Goal: Task Accomplishment & Management: Use online tool/utility

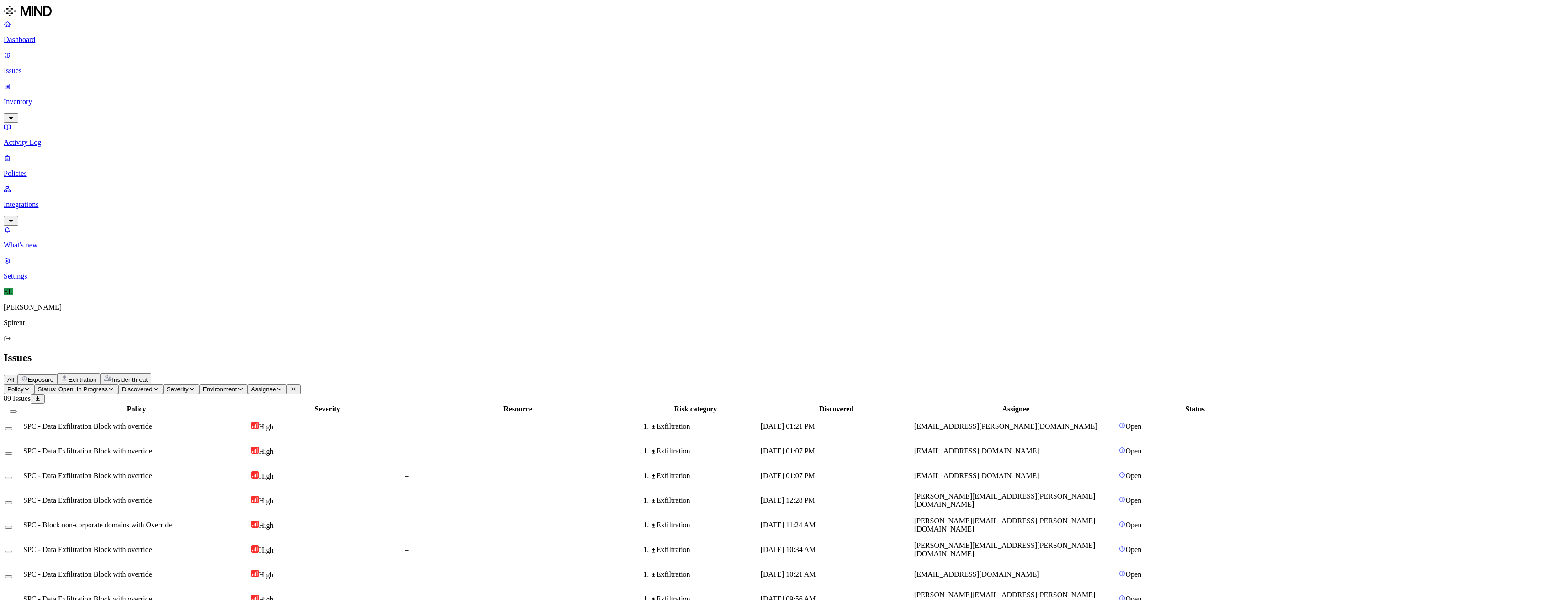
click at [30, 281] on p "Settings" at bounding box center [784, 276] width 1561 height 8
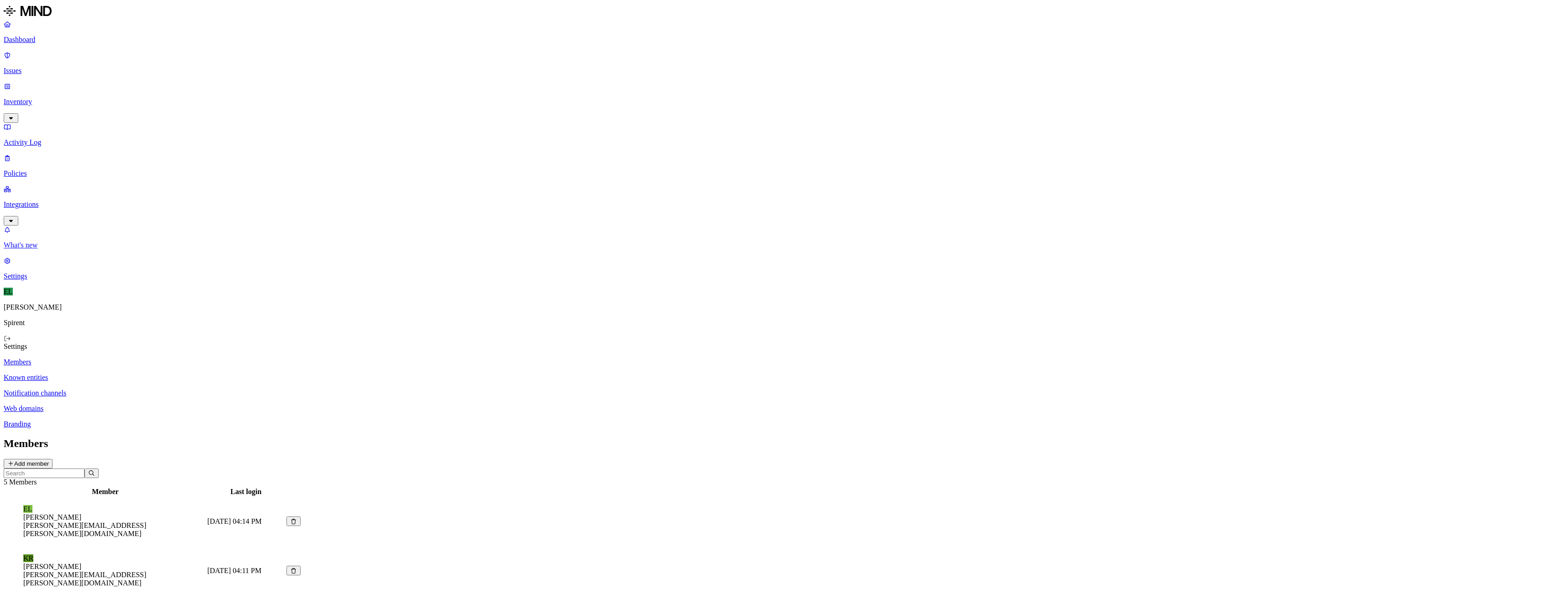
click at [51, 249] on p "What's new" at bounding box center [784, 245] width 1561 height 8
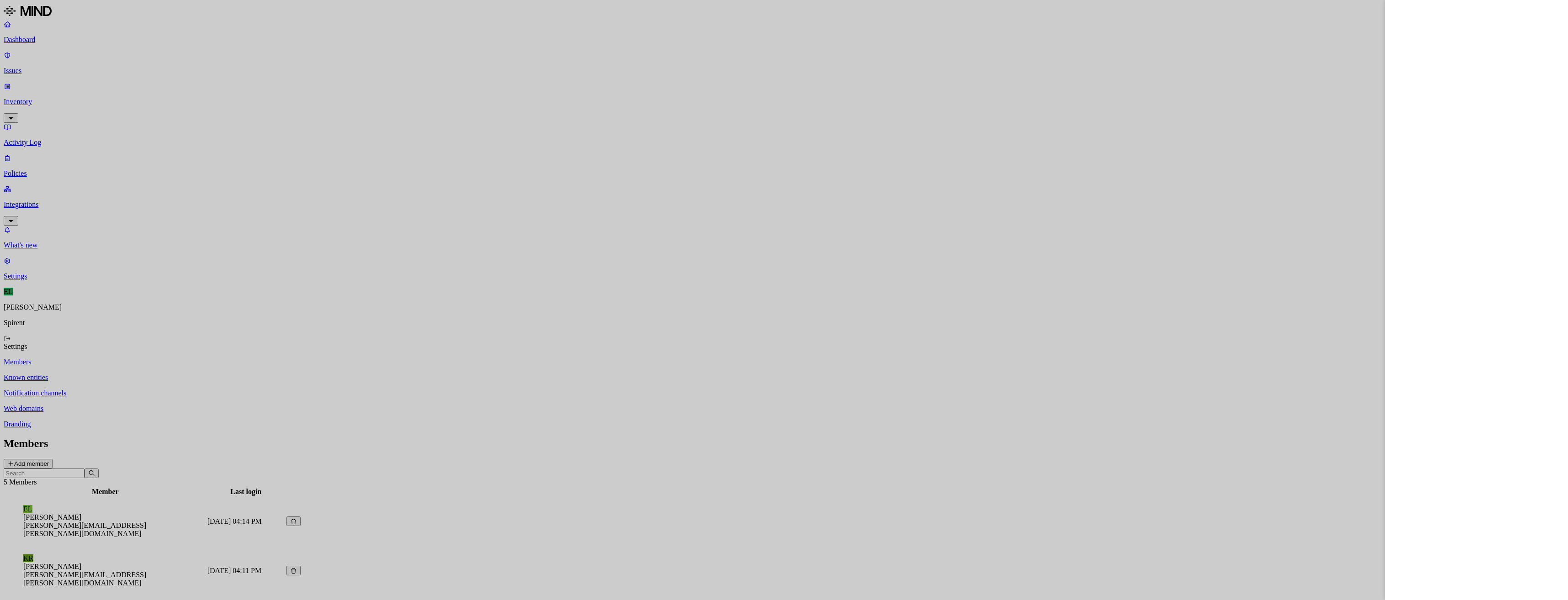
click at [36, 125] on div at bounding box center [784, 300] width 1568 height 600
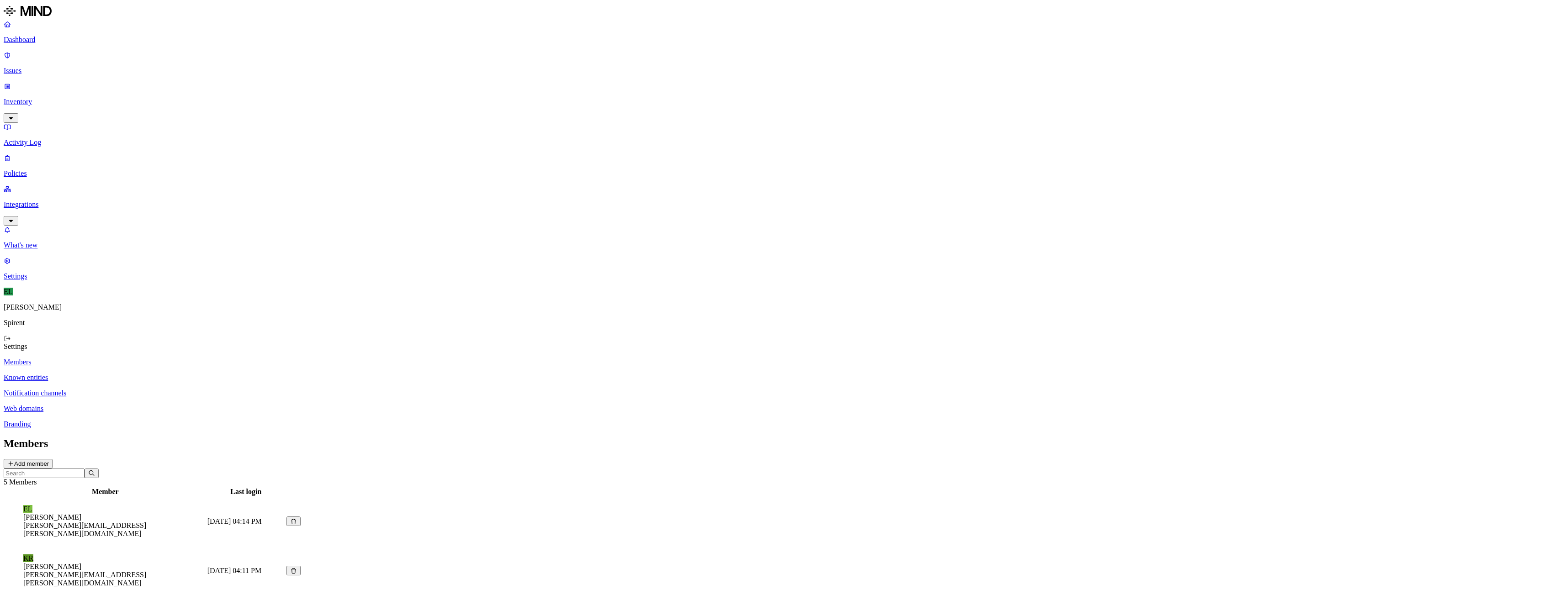
click at [15, 218] on icon "button" at bounding box center [10, 221] width 7 height 6
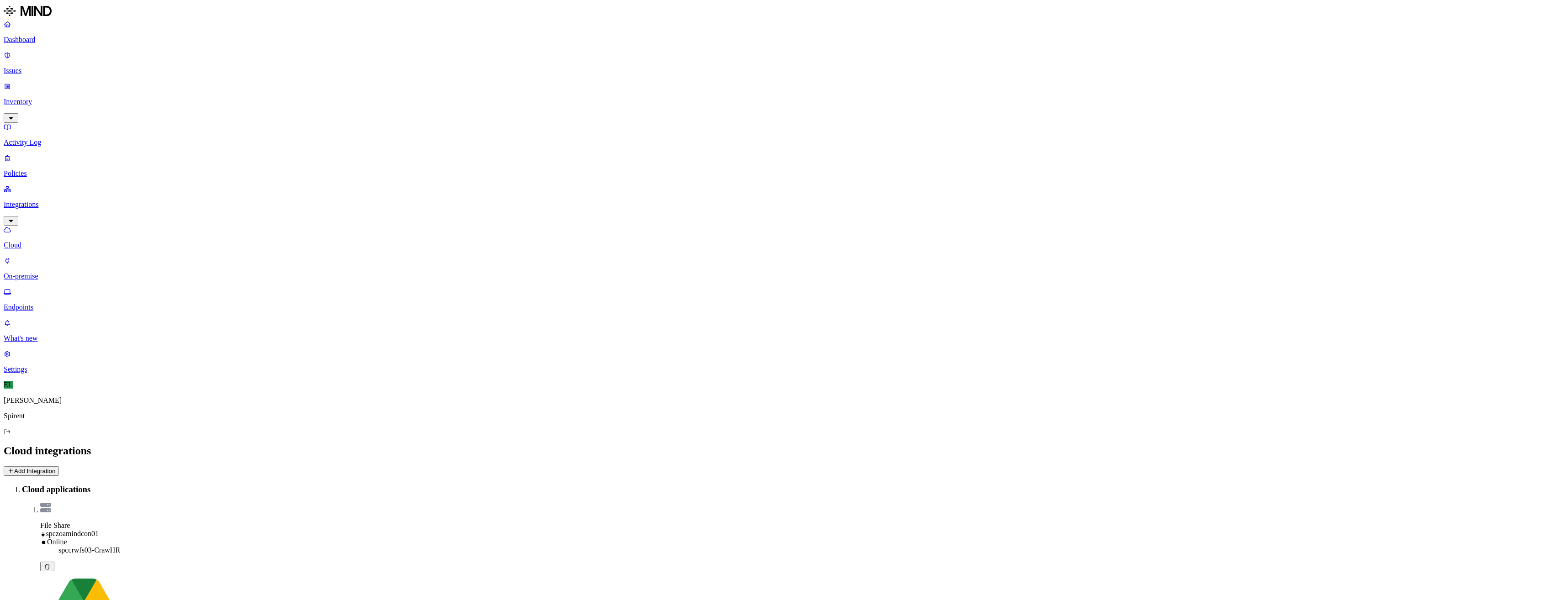
click at [59, 467] on button "Add Integration" at bounding box center [32, 471] width 55 height 9
